Goal: Task Accomplishment & Management: Manage account settings

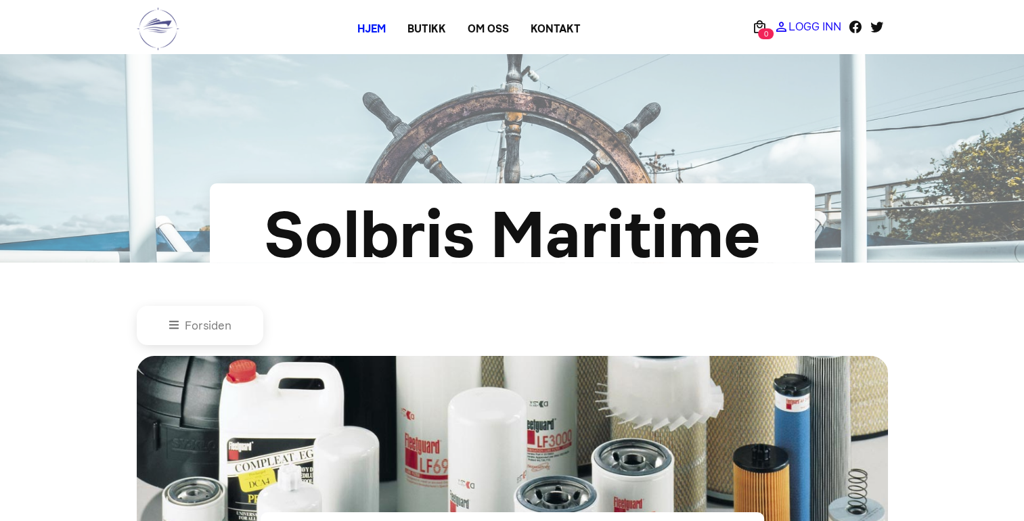
click at [809, 26] on p "Logg Inn" at bounding box center [814, 26] width 53 height 0
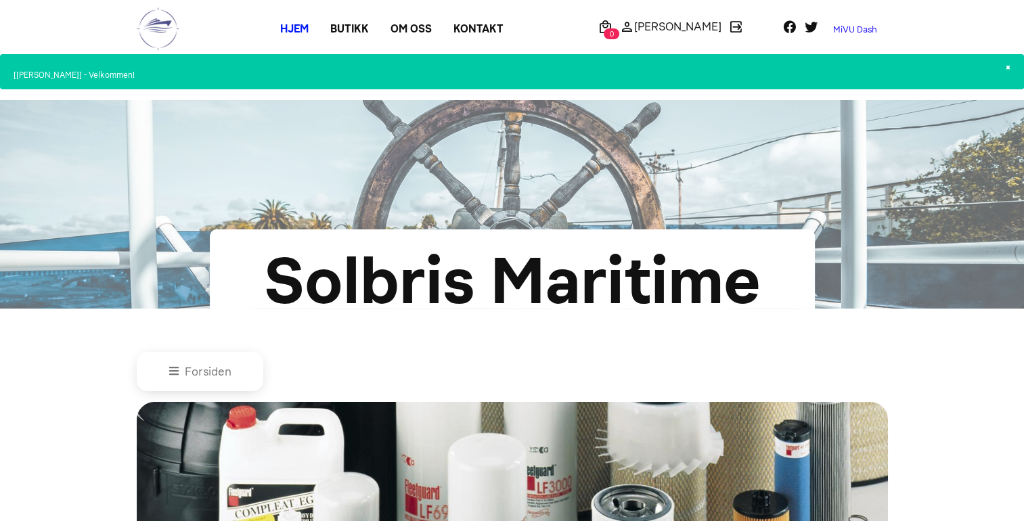
click at [852, 30] on link "MiVU Dash" at bounding box center [855, 30] width 66 height 22
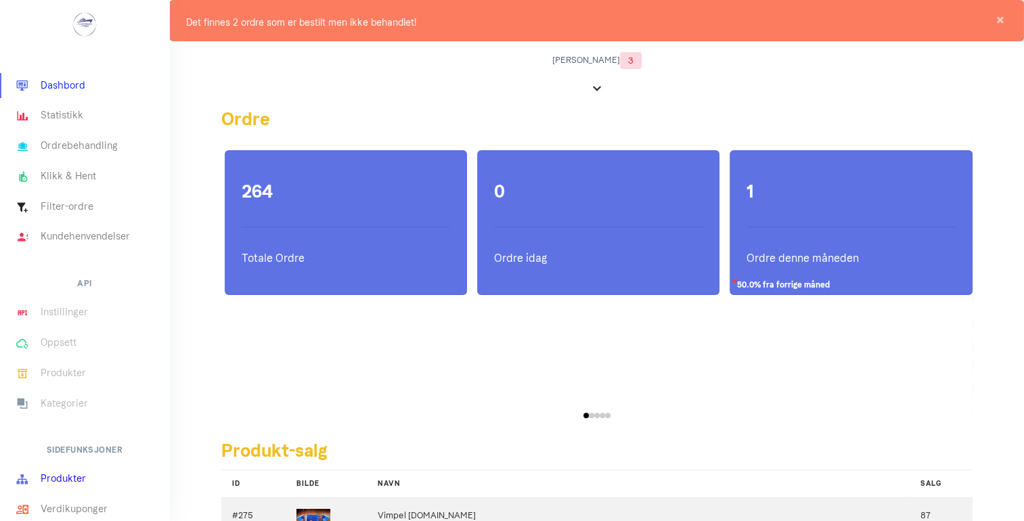
click at [73, 474] on link "Produkter" at bounding box center [84, 479] width 169 height 30
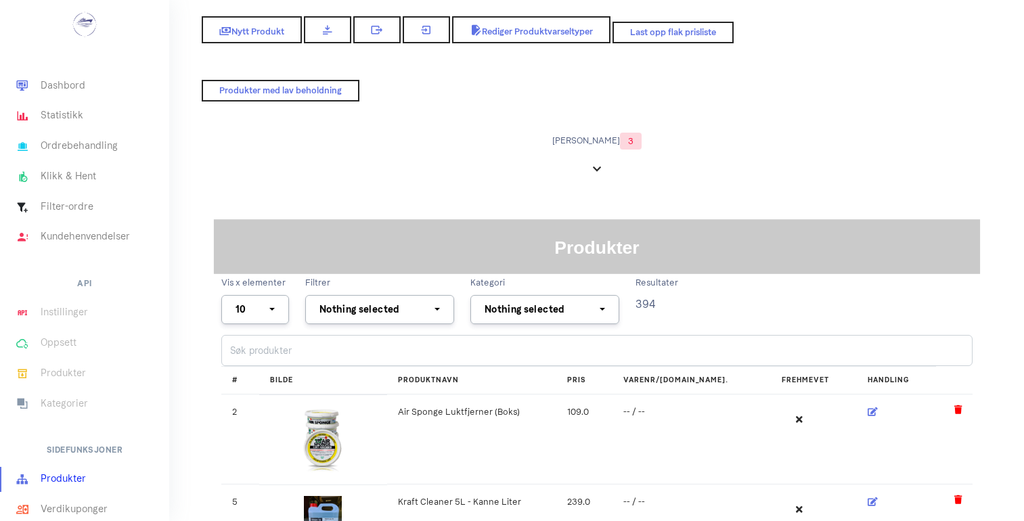
select select
click at [281, 352] on input "search" at bounding box center [596, 350] width 751 height 31
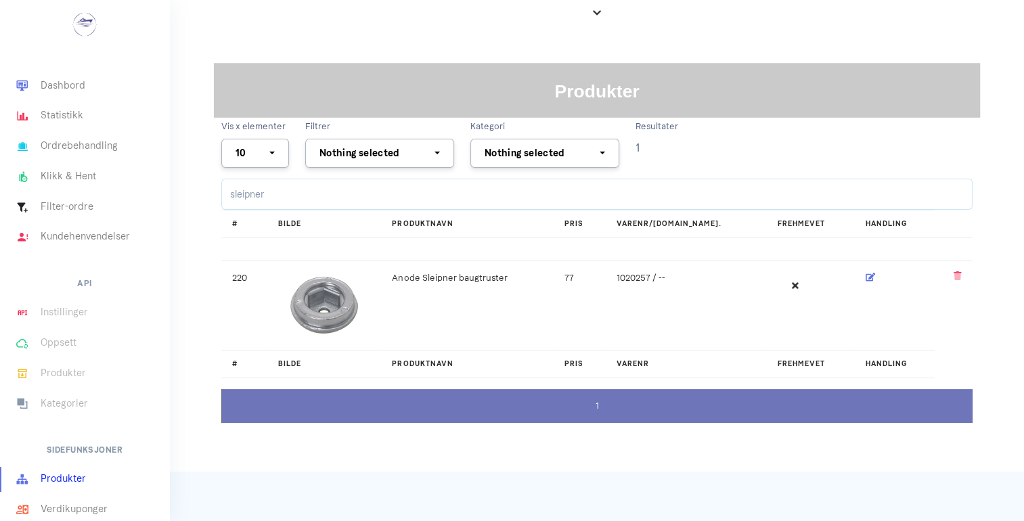
scroll to position [162, 0]
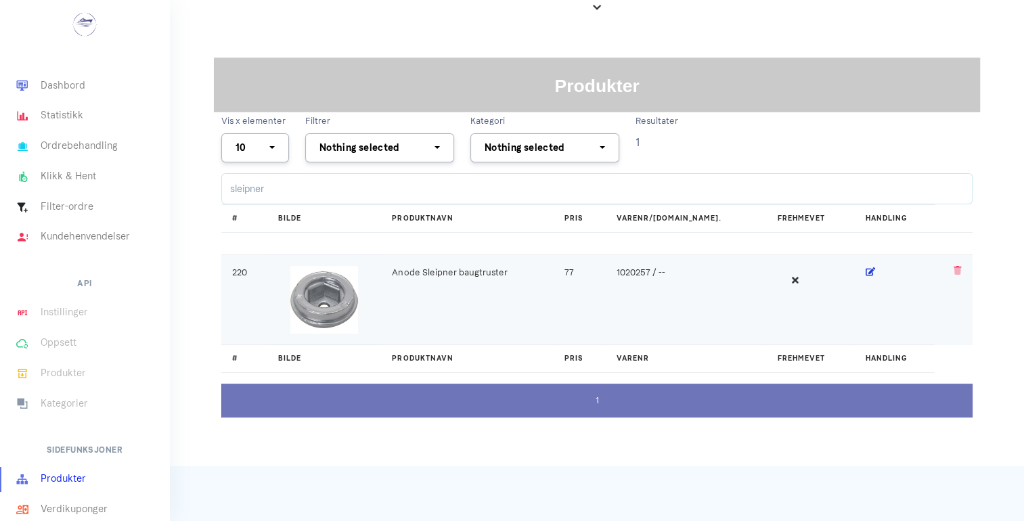
type input "sleipner"
click at [866, 267] on icon at bounding box center [871, 271] width 10 height 9
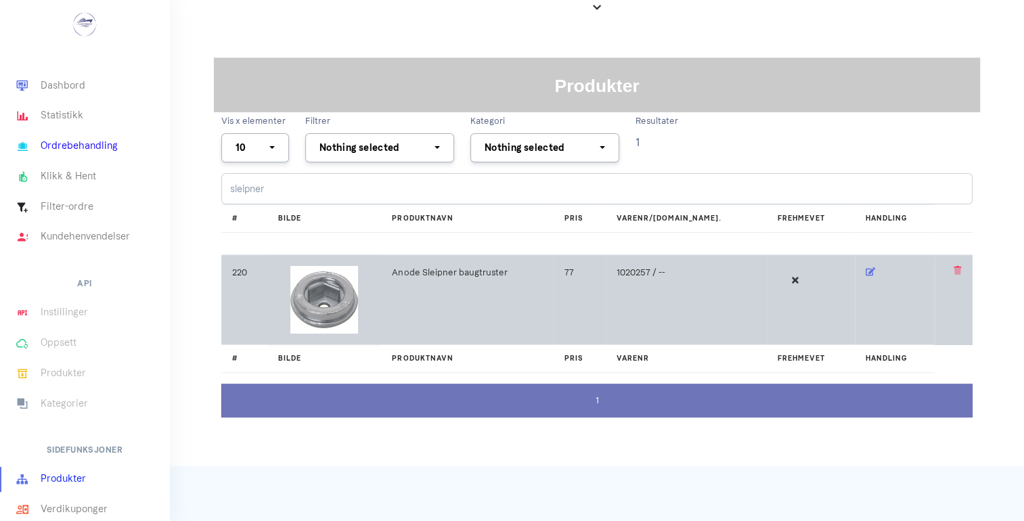
click at [45, 151] on link "Ordrebehandling" at bounding box center [84, 146] width 169 height 30
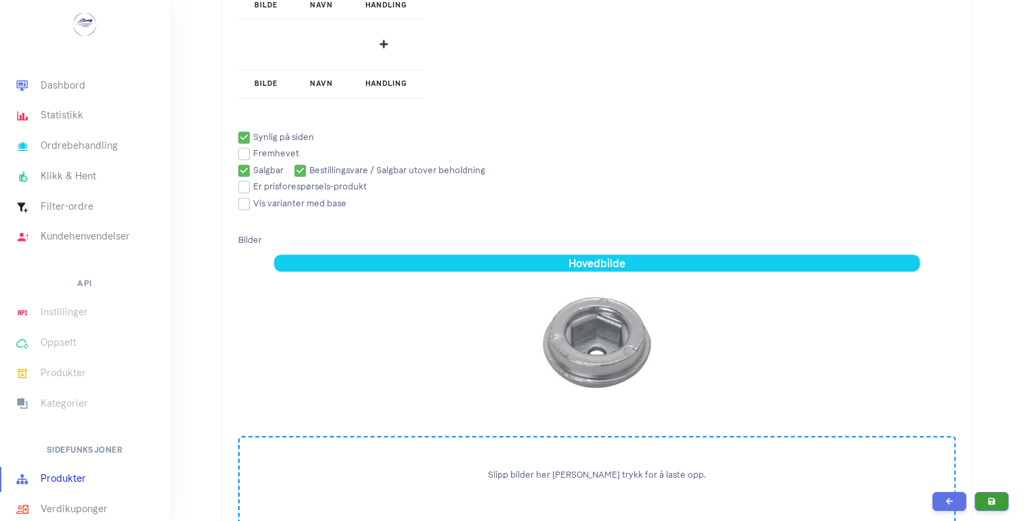
scroll to position [1942, 0]
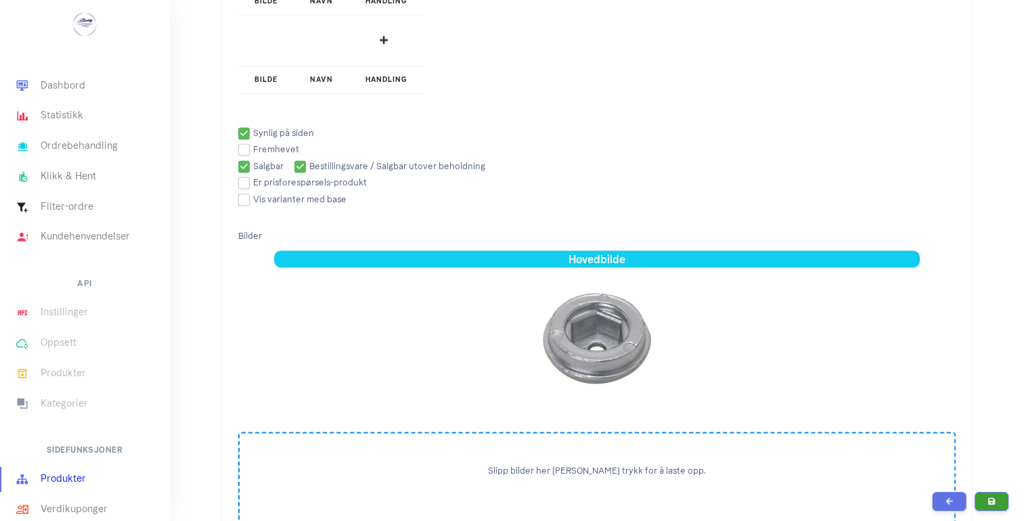
click at [238, 129] on input "checkbox" at bounding box center [276, 133] width 76 height 9
checkbox input "false"
click at [244, 162] on input "checkbox" at bounding box center [260, 166] width 45 height 9
checkbox input "false"
click at [301, 162] on input "checkbox" at bounding box center [389, 166] width 191 height 9
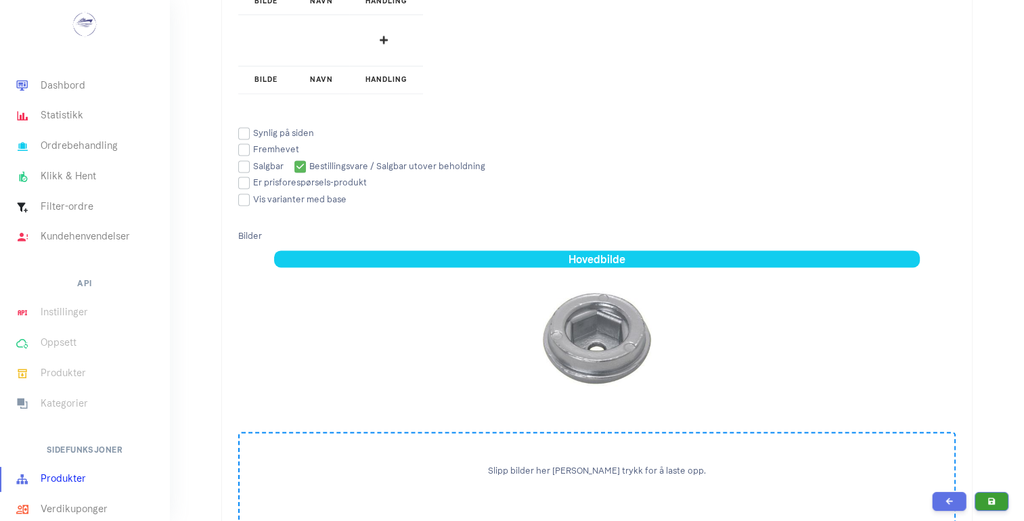
checkbox input "false"
click at [993, 504] on icon "submit" at bounding box center [991, 500] width 7 height 7
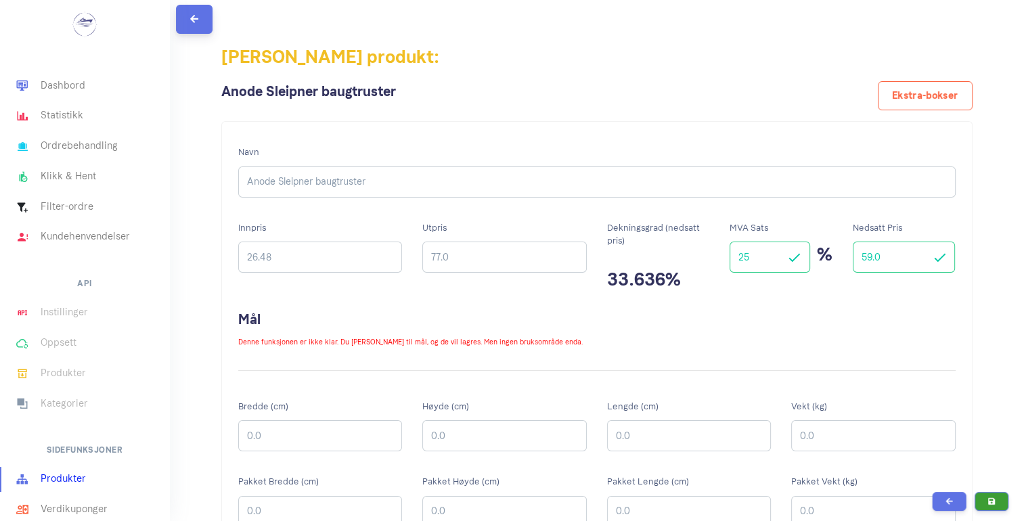
click at [200, 30] on button at bounding box center [194, 19] width 37 height 29
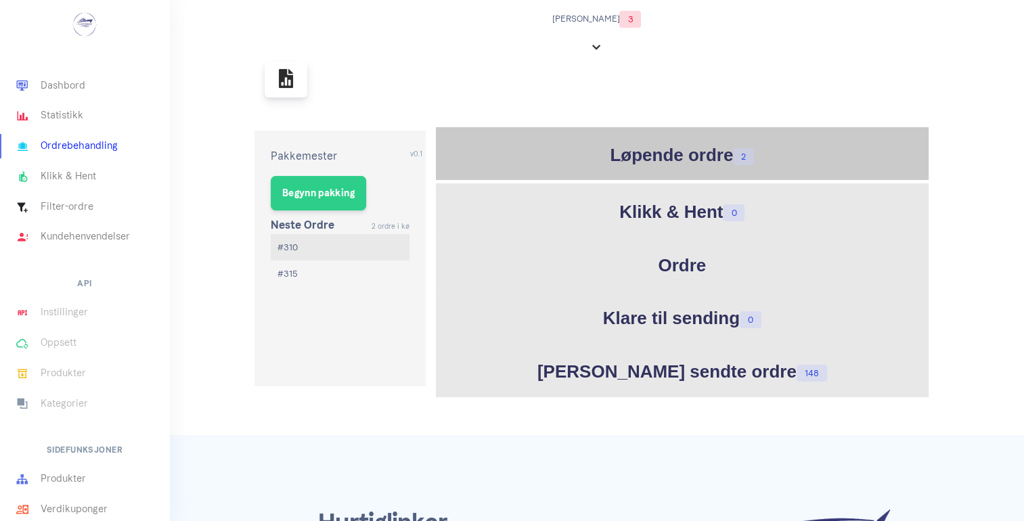
click at [627, 150] on h1 "Løpende ordre 2" at bounding box center [682, 155] width 486 height 26
